Goal: Task Accomplishment & Management: Manage account settings

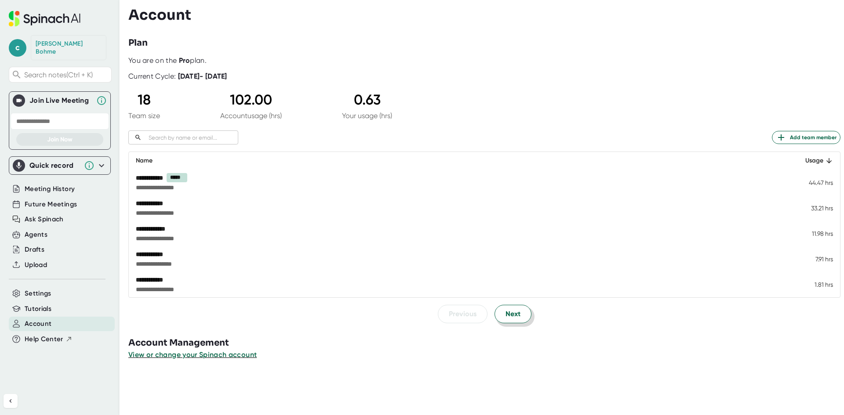
click at [512, 312] on span "Next" at bounding box center [513, 314] width 15 height 11
click at [509, 314] on span "Next" at bounding box center [513, 314] width 15 height 11
click at [506, 315] on span "Next" at bounding box center [513, 314] width 15 height 11
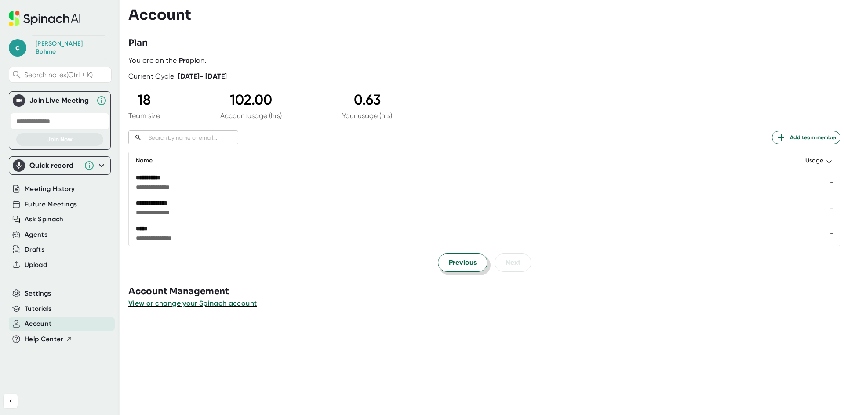
click at [447, 269] on button "Previous" at bounding box center [463, 263] width 50 height 18
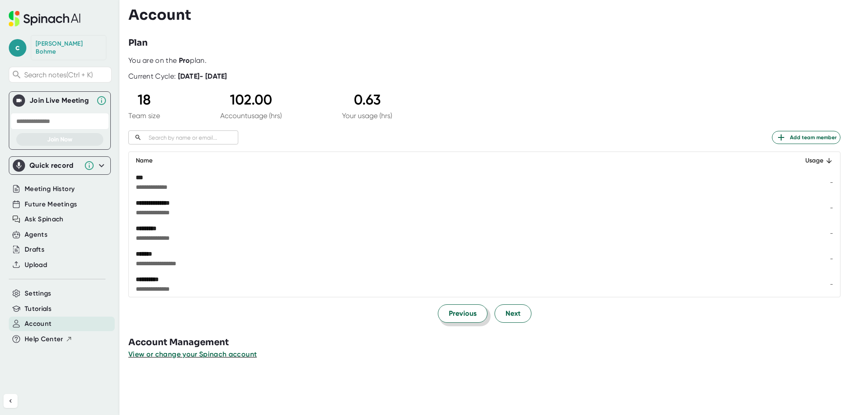
click at [456, 312] on span "Previous" at bounding box center [463, 314] width 28 height 11
click at [58, 197] on div "Future Meetings" at bounding box center [62, 204] width 106 height 15
